Goal: Information Seeking & Learning: Check status

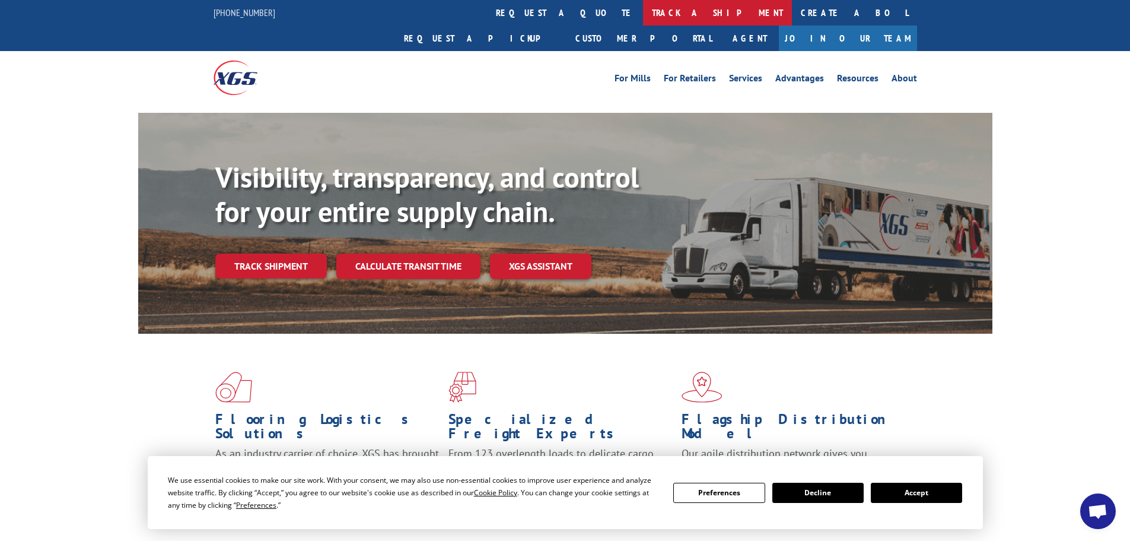
click at [643, 12] on link "track a shipment" at bounding box center [717, 13] width 149 height 26
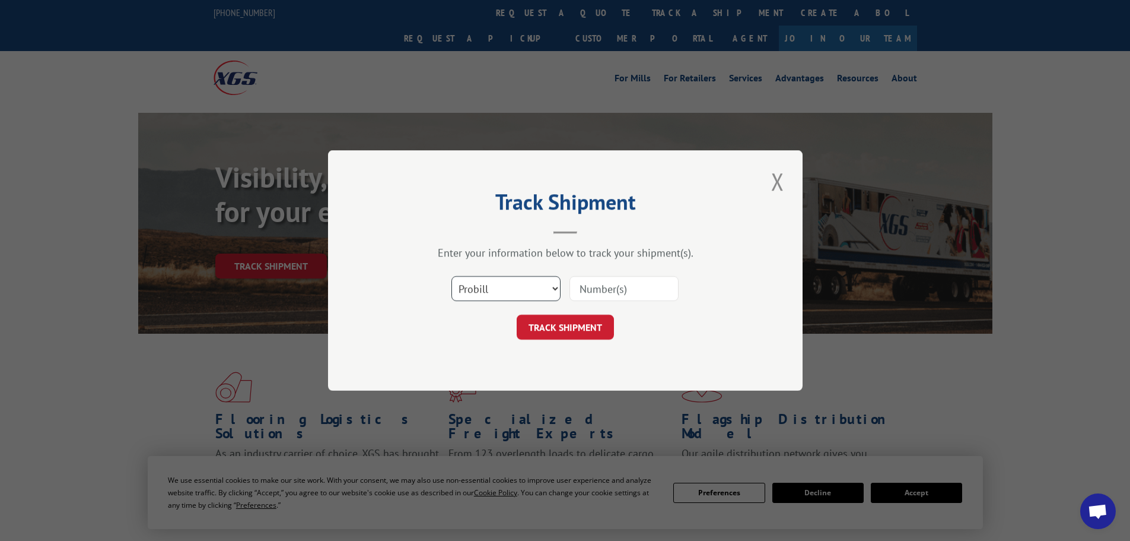
click at [520, 288] on select "Select category... Probill BOL PO" at bounding box center [506, 288] width 109 height 25
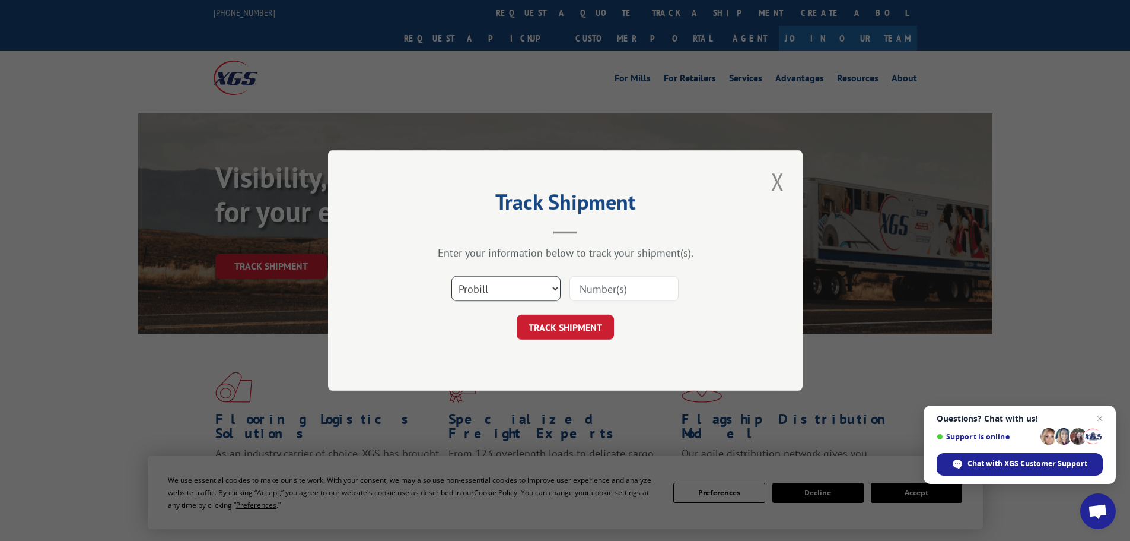
select select "bol"
click at [452, 276] on select "Select category... Probill BOL PO" at bounding box center [506, 288] width 109 height 25
click at [599, 288] on input at bounding box center [624, 288] width 109 height 25
paste input "412111"
type input "412111"
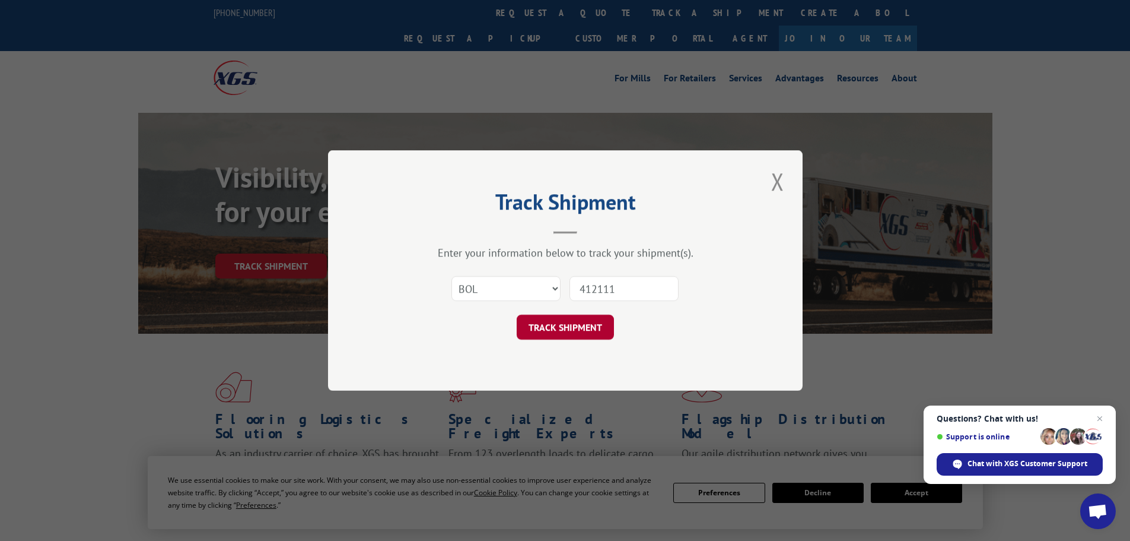
click at [578, 324] on button "TRACK SHIPMENT" at bounding box center [565, 326] width 97 height 25
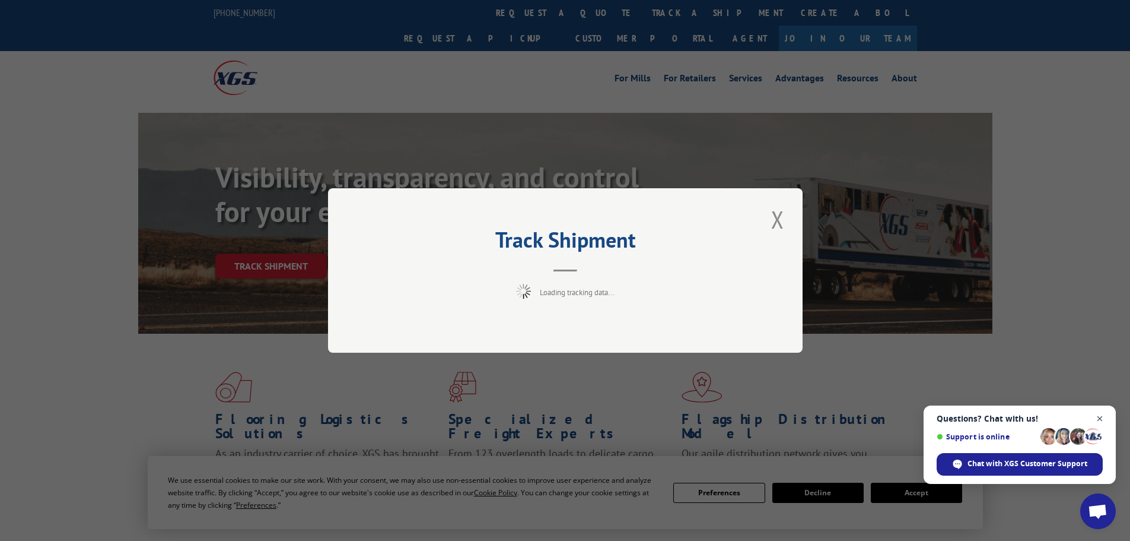
click at [1101, 418] on span "Open chat" at bounding box center [1100, 418] width 15 height 15
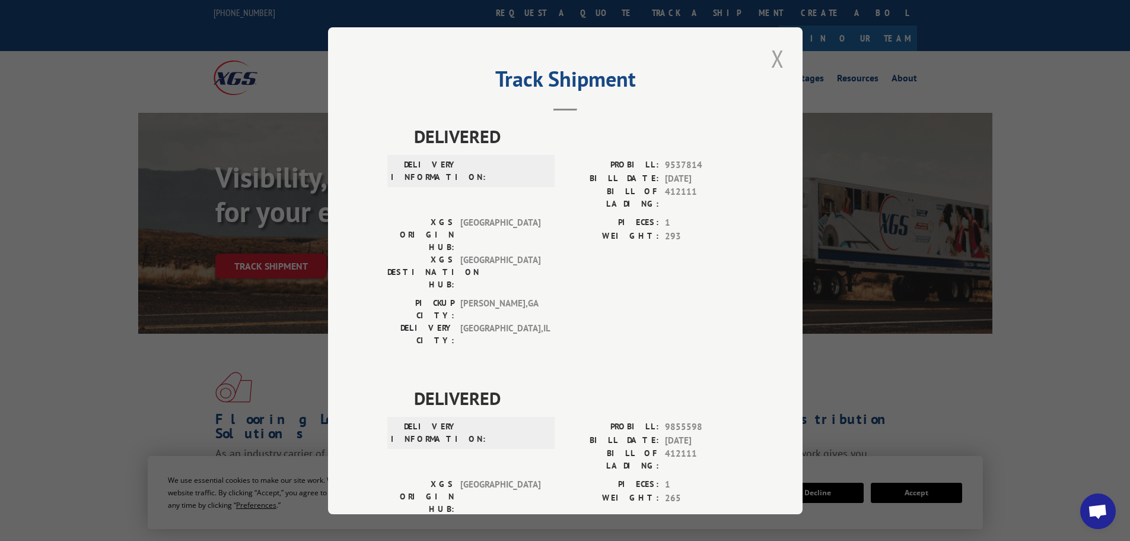
click at [778, 57] on button "Close modal" at bounding box center [778, 58] width 20 height 33
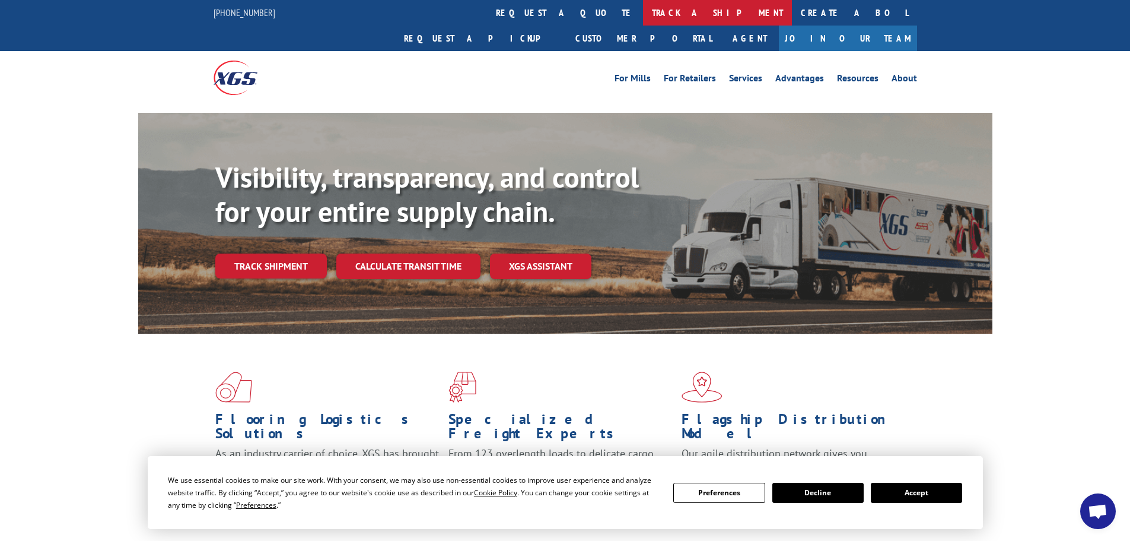
click at [643, 15] on link "track a shipment" at bounding box center [717, 13] width 149 height 26
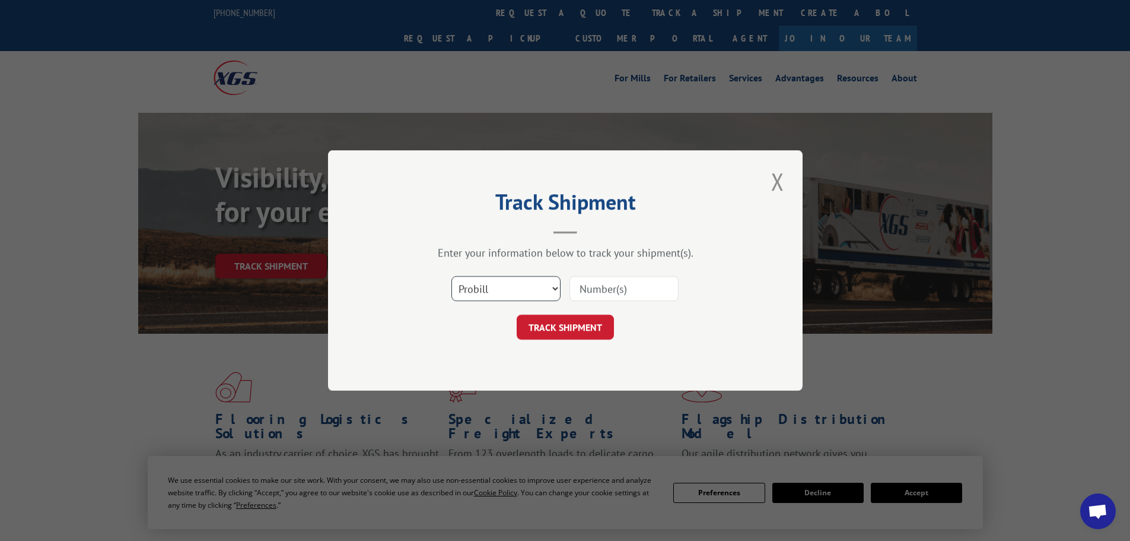
click at [468, 291] on select "Select category... Probill BOL PO" at bounding box center [506, 288] width 109 height 25
select select "bol"
click at [452, 276] on select "Select category... Probill BOL PO" at bounding box center [506, 288] width 109 height 25
click at [593, 285] on input at bounding box center [624, 288] width 109 height 25
paste input "5935079"
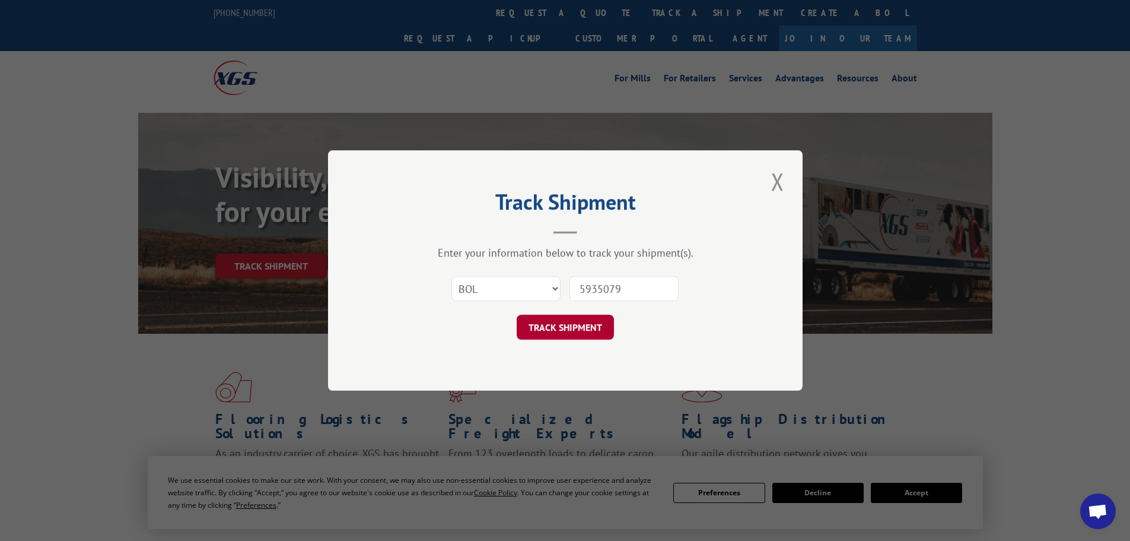
type input "5935079"
click at [589, 330] on button "TRACK SHIPMENT" at bounding box center [565, 326] width 97 height 25
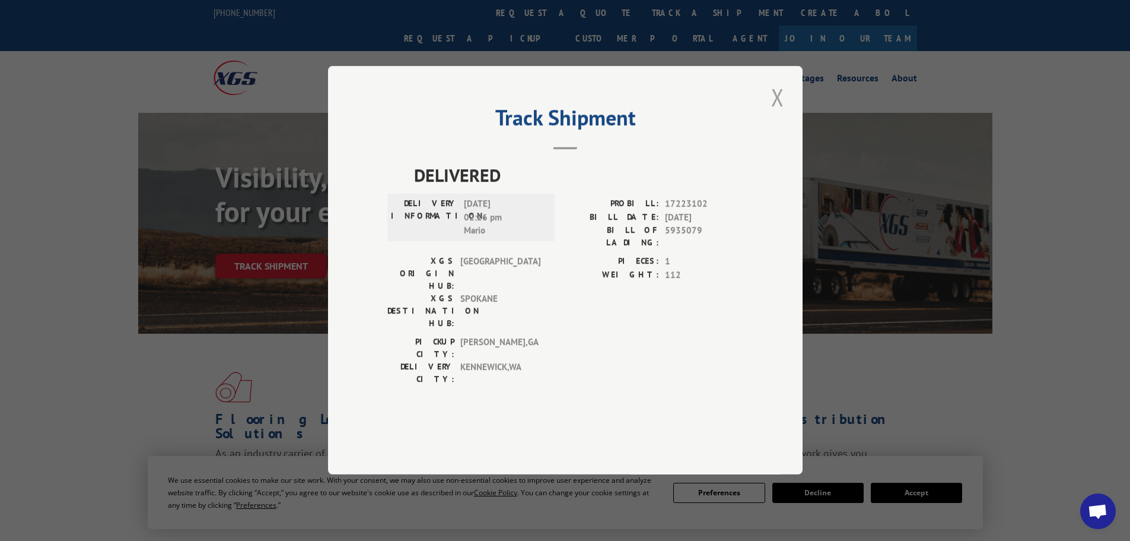
click at [775, 113] on button "Close modal" at bounding box center [778, 97] width 20 height 33
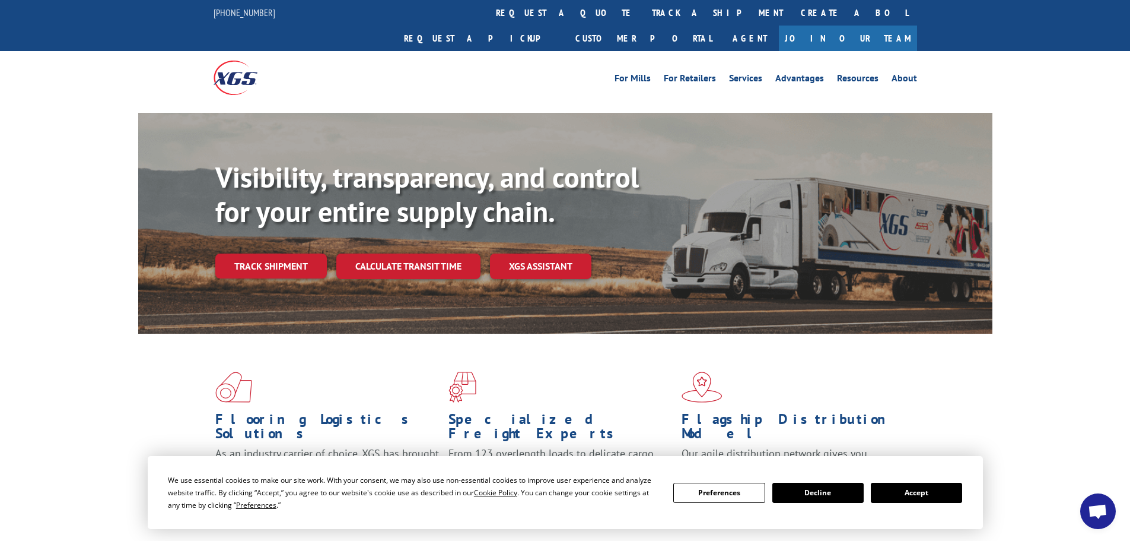
click at [916, 500] on button "Accept" at bounding box center [916, 492] width 91 height 20
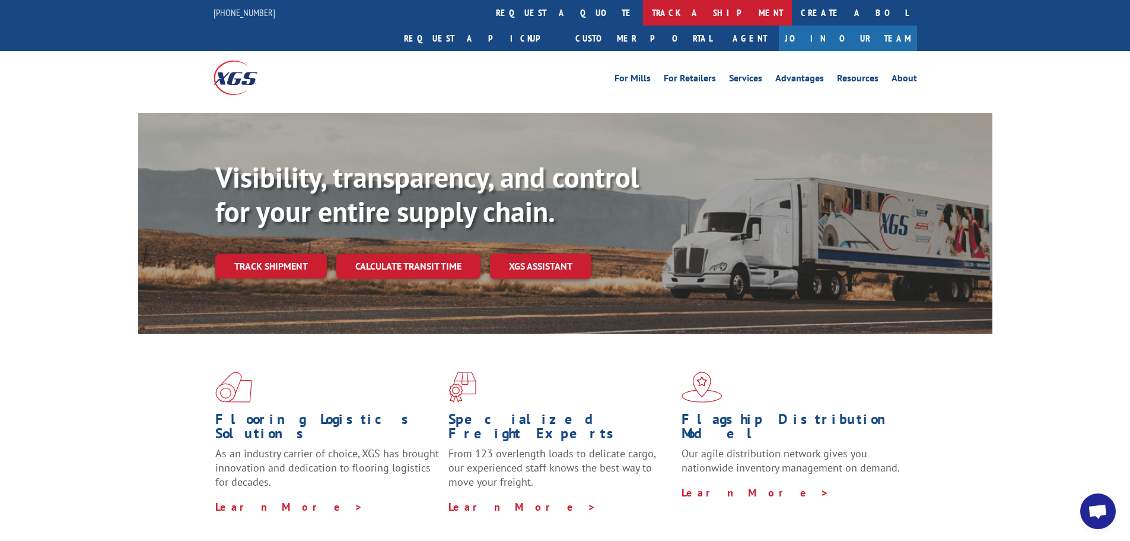
click at [643, 17] on link "track a shipment" at bounding box center [717, 13] width 149 height 26
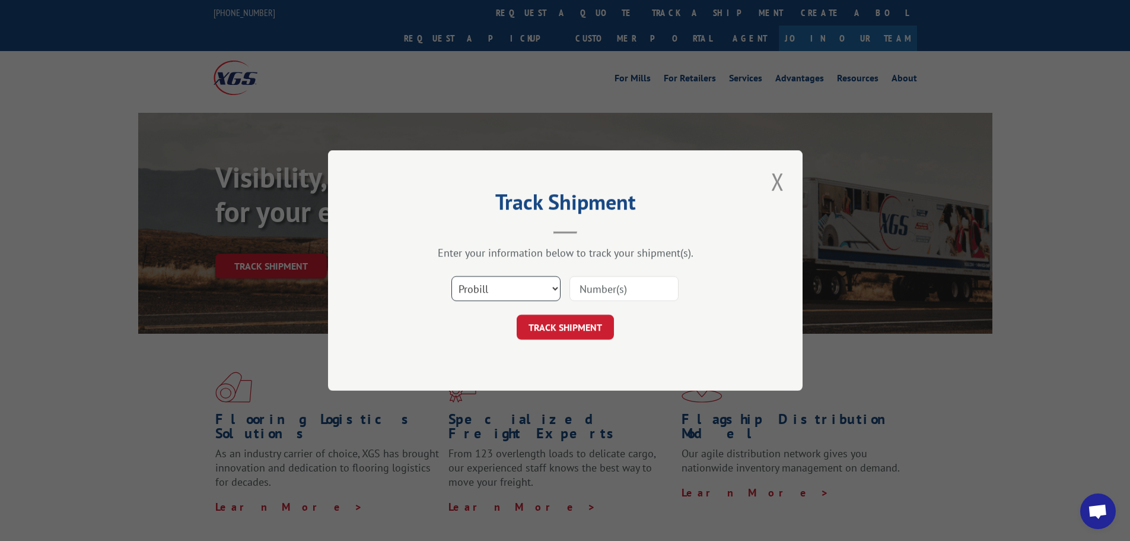
click at [479, 295] on select "Select category... Probill BOL PO" at bounding box center [506, 288] width 109 height 25
select select "bol"
click at [452, 276] on select "Select category... Probill BOL PO" at bounding box center [506, 288] width 109 height 25
click at [585, 291] on input at bounding box center [624, 288] width 109 height 25
paste input "5943005"
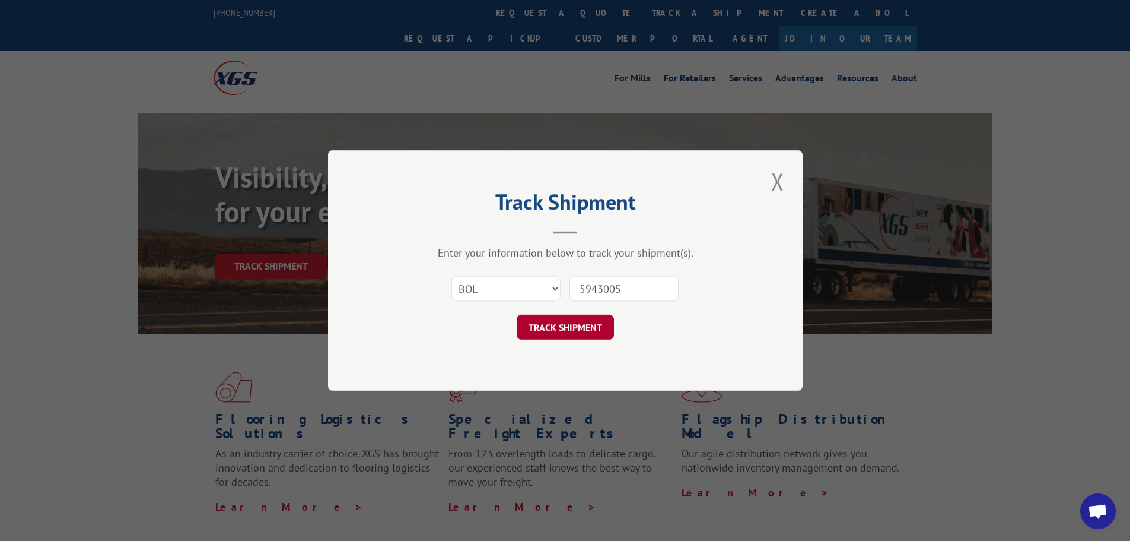
type input "5943005"
click at [575, 325] on button "TRACK SHIPMENT" at bounding box center [565, 326] width 97 height 25
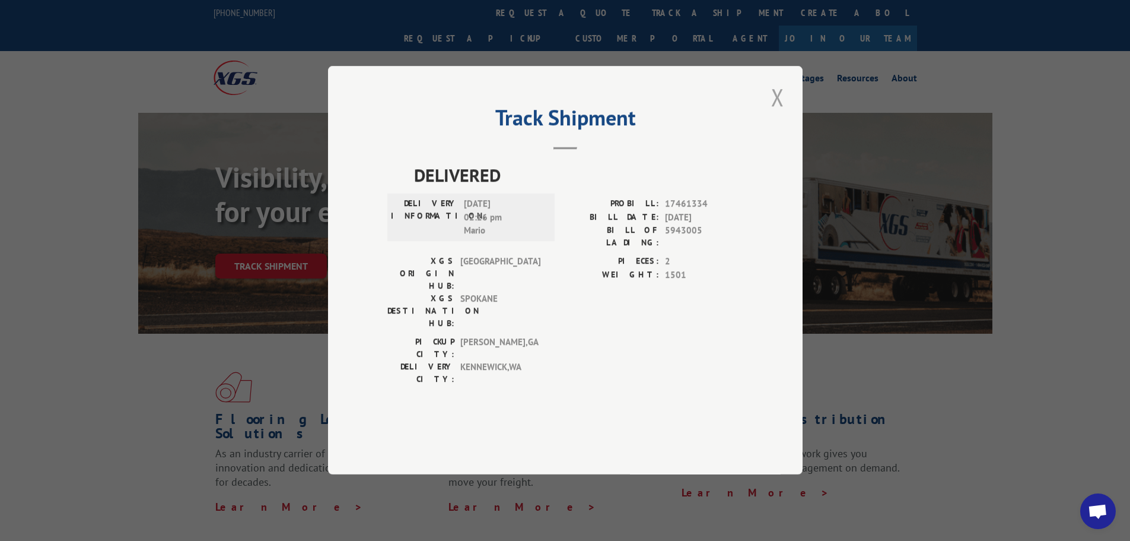
click at [773, 113] on button "Close modal" at bounding box center [778, 97] width 20 height 33
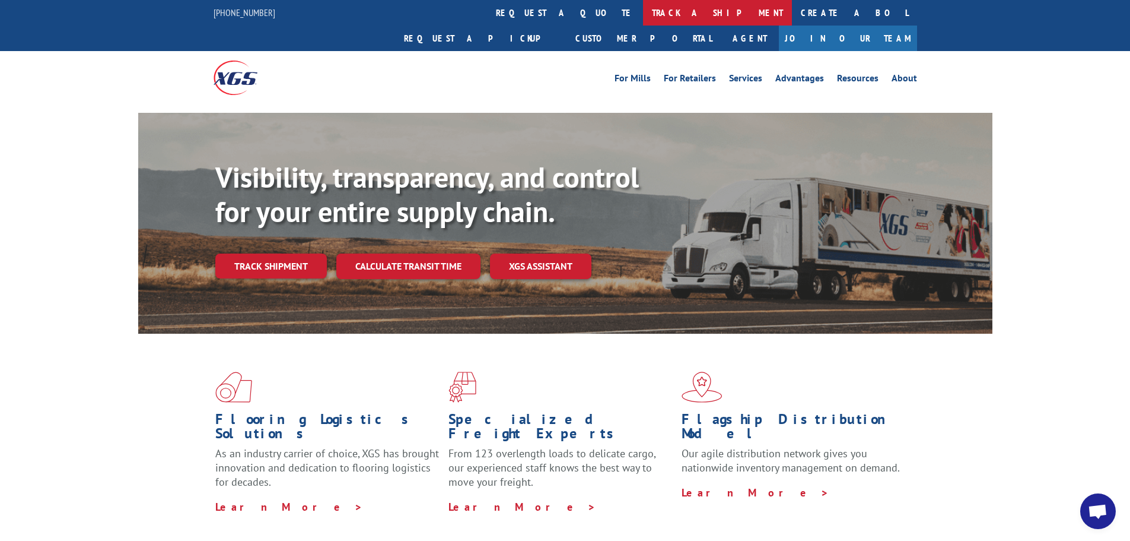
click at [643, 11] on link "track a shipment" at bounding box center [717, 13] width 149 height 26
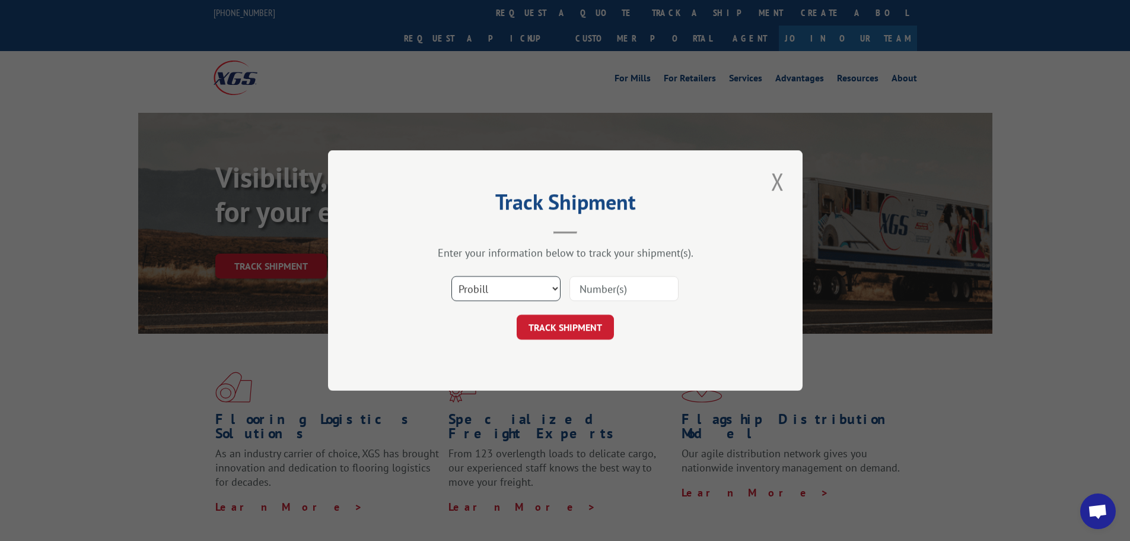
click at [487, 290] on select "Select category... Probill BOL PO" at bounding box center [506, 288] width 109 height 25
select select "bol"
click at [452, 276] on select "Select category... Probill BOL PO" at bounding box center [506, 288] width 109 height 25
click at [581, 292] on input at bounding box center [624, 288] width 109 height 25
paste input "4860169"
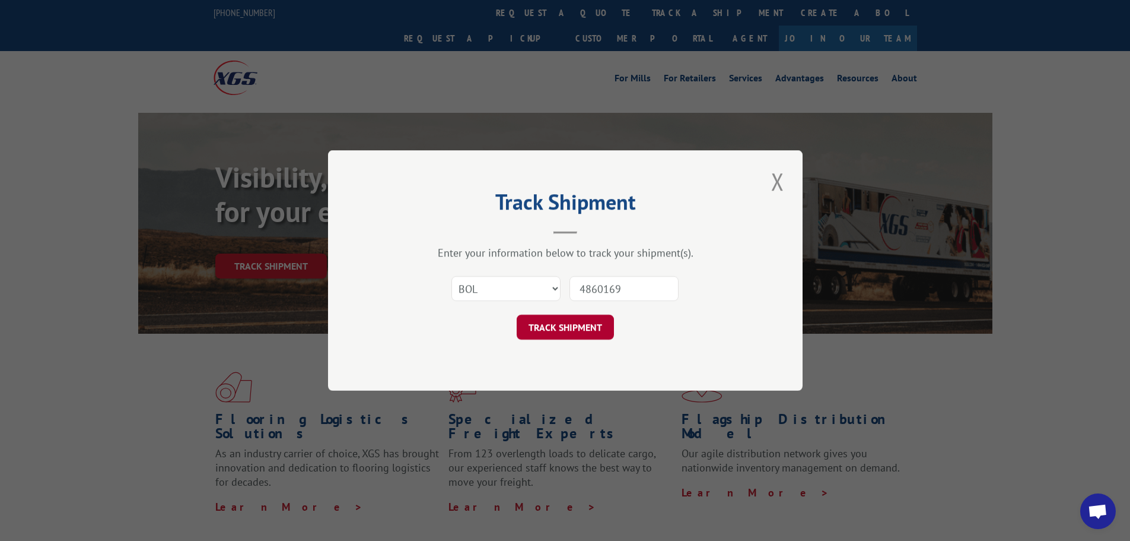
type input "4860169"
click at [581, 327] on button "TRACK SHIPMENT" at bounding box center [565, 326] width 97 height 25
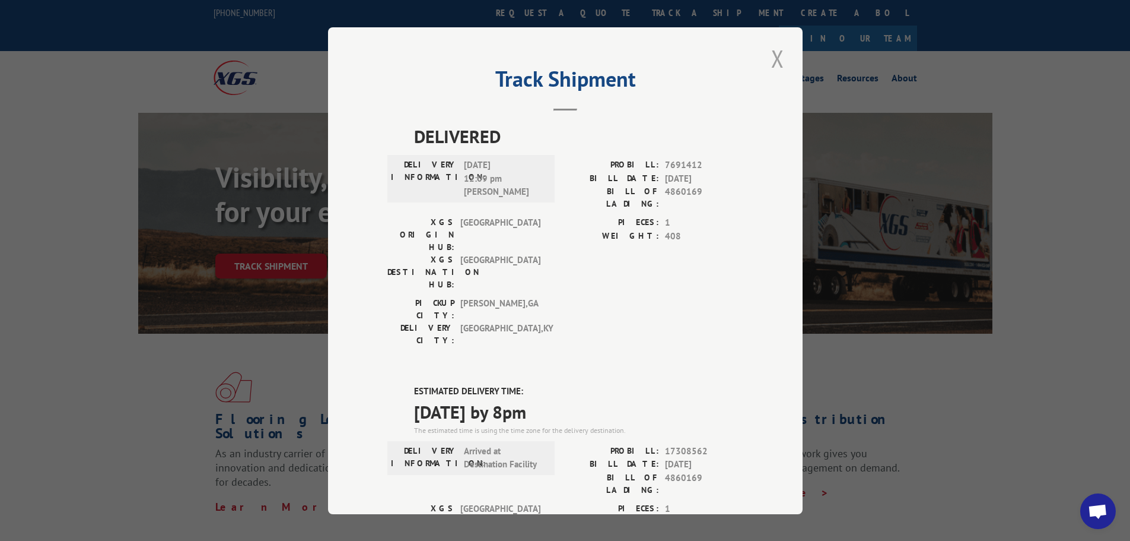
click at [774, 63] on button "Close modal" at bounding box center [778, 58] width 20 height 33
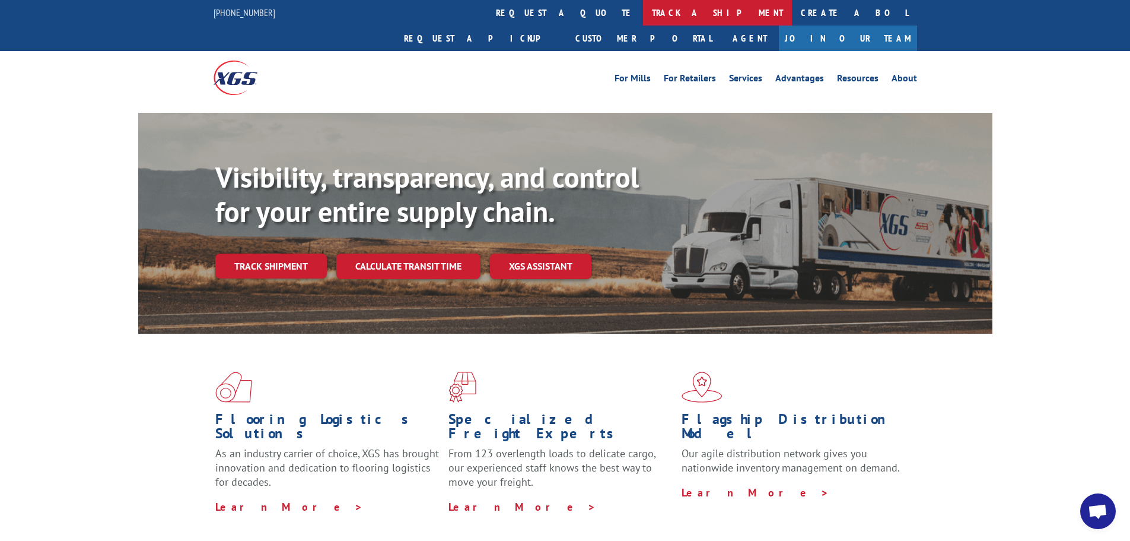
click at [643, 15] on link "track a shipment" at bounding box center [717, 13] width 149 height 26
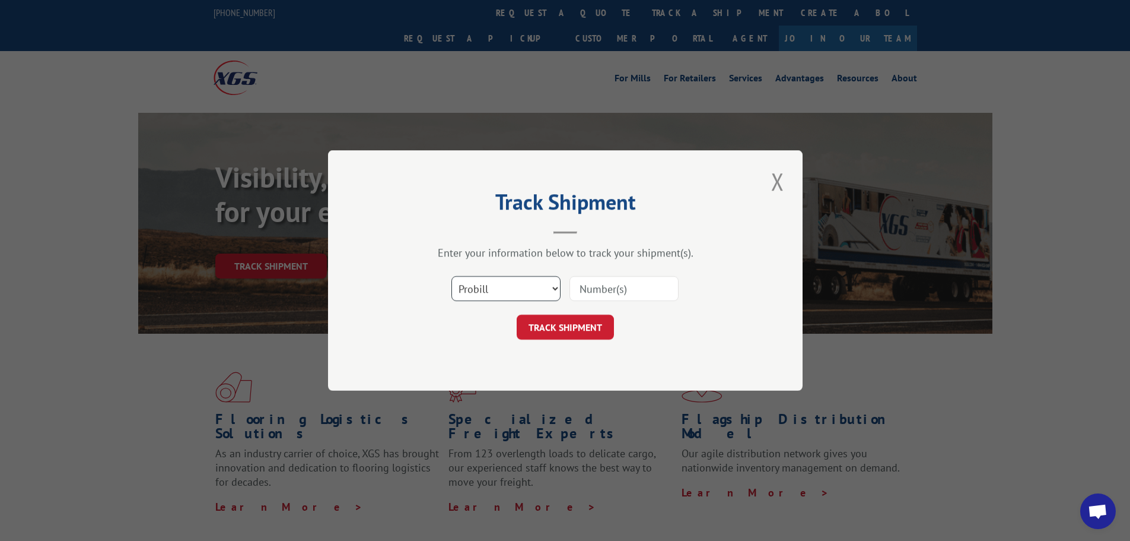
click at [472, 294] on select "Select category... Probill BOL PO" at bounding box center [506, 288] width 109 height 25
select select "bol"
click at [452, 276] on select "Select category... Probill BOL PO" at bounding box center [506, 288] width 109 height 25
click at [590, 290] on input at bounding box center [624, 288] width 109 height 25
paste input "4860113"
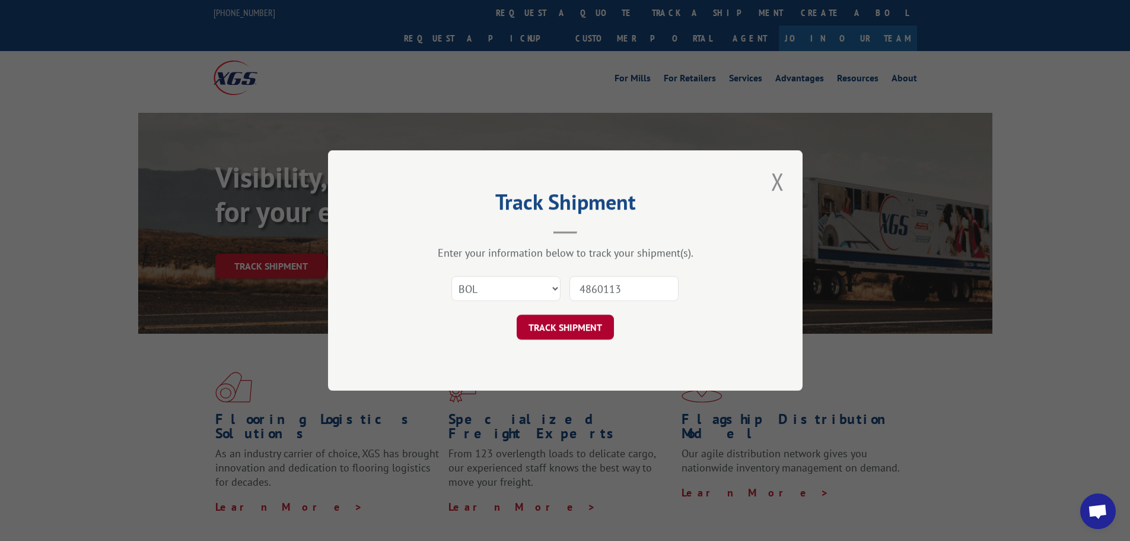
type input "4860113"
click at [571, 328] on button "TRACK SHIPMENT" at bounding box center [565, 326] width 97 height 25
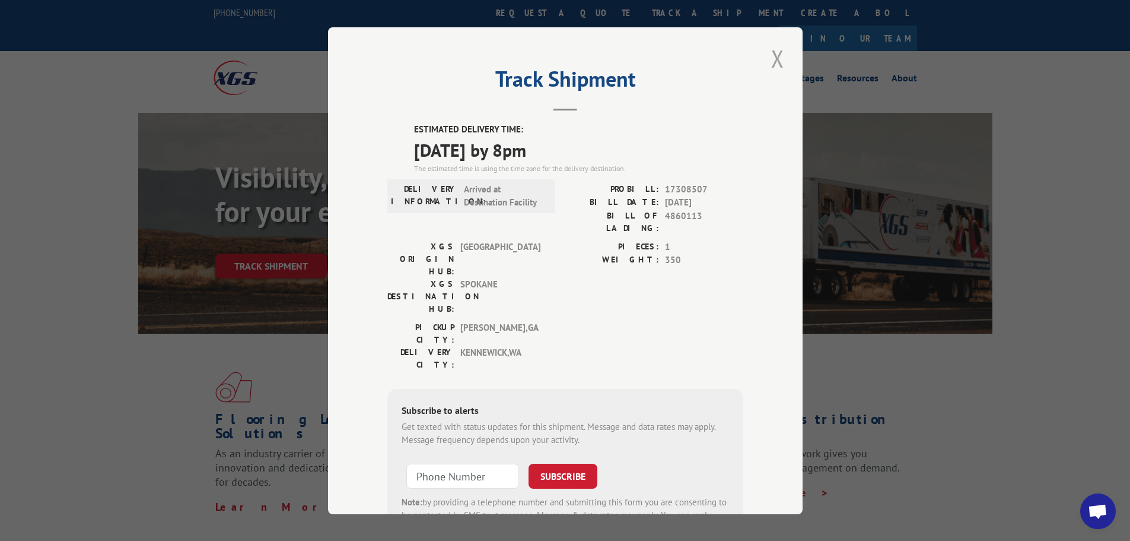
click at [776, 62] on button "Close modal" at bounding box center [778, 58] width 20 height 33
